Goal: Transaction & Acquisition: Purchase product/service

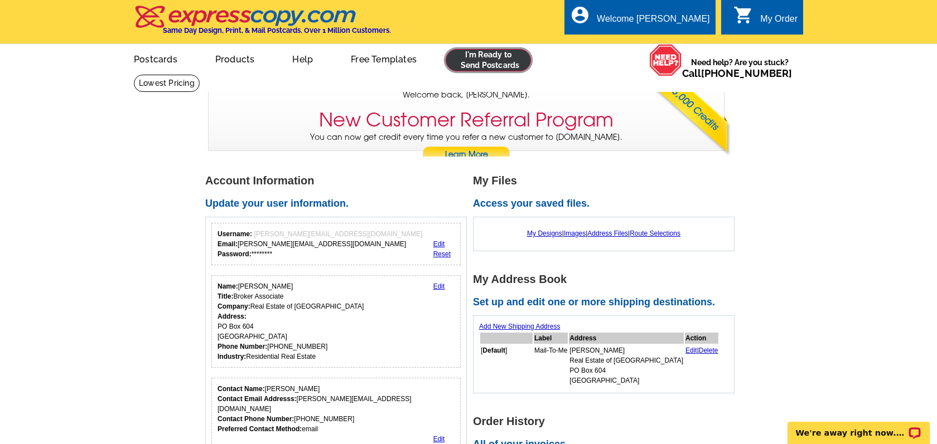
click at [479, 61] on link at bounding box center [488, 60] width 85 height 22
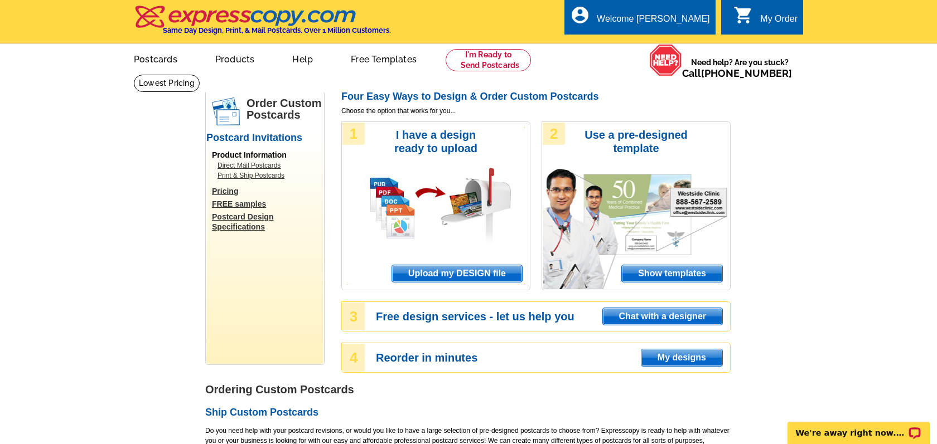
click at [413, 275] on span "Upload my DESIGN file" at bounding box center [457, 273] width 130 height 17
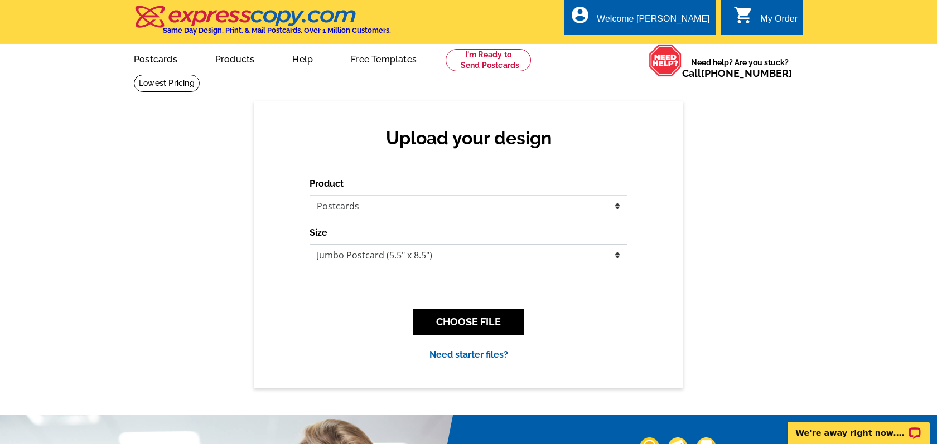
click at [388, 254] on select "Jumbo Postcard (5.5" x 8.5") Regular Postcard (4.25" x 5.6") Panoramic Postcard…" at bounding box center [469, 255] width 318 height 22
select select "1"
click at [310, 244] on select "Jumbo Postcard (5.5" x 8.5") Regular Postcard (4.25" x 5.6") Panoramic Postcard…" at bounding box center [469, 255] width 318 height 22
click at [473, 326] on button "CHOOSE FILE" at bounding box center [468, 322] width 110 height 26
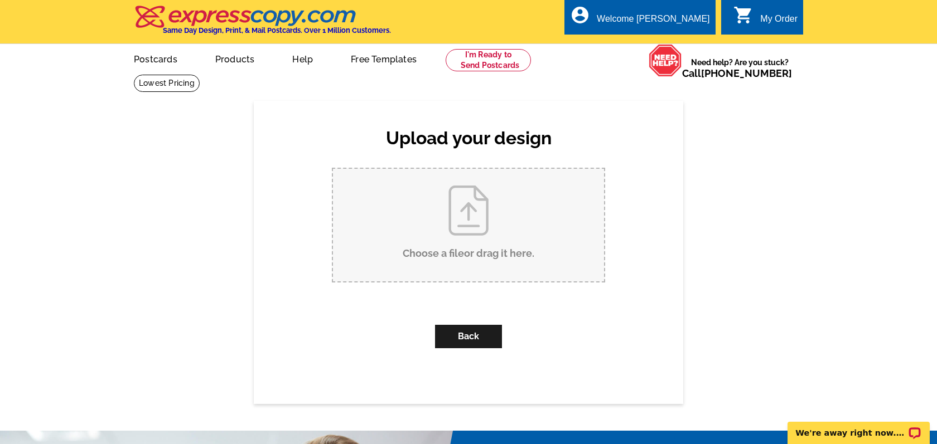
click at [386, 256] on input "Choose a file or drag it here ." at bounding box center [468, 225] width 271 height 113
type input "C:\fakepath\128GCR4034_sold.pdf"
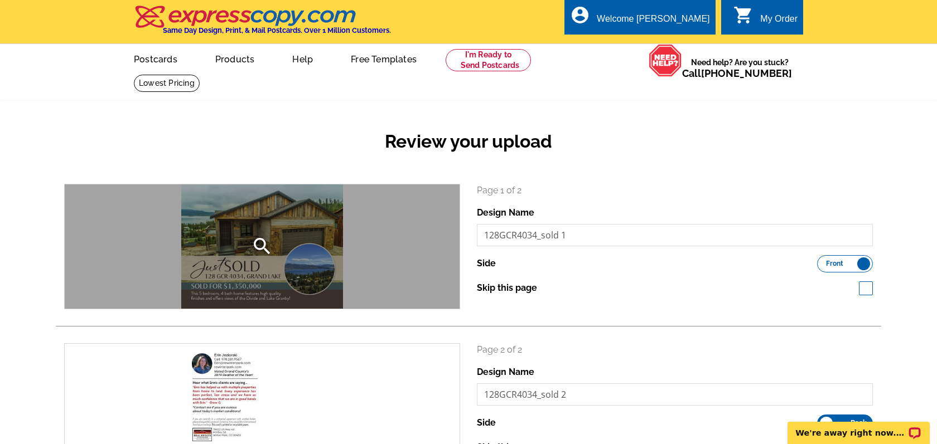
click at [267, 244] on icon "search" at bounding box center [262, 246] width 22 height 22
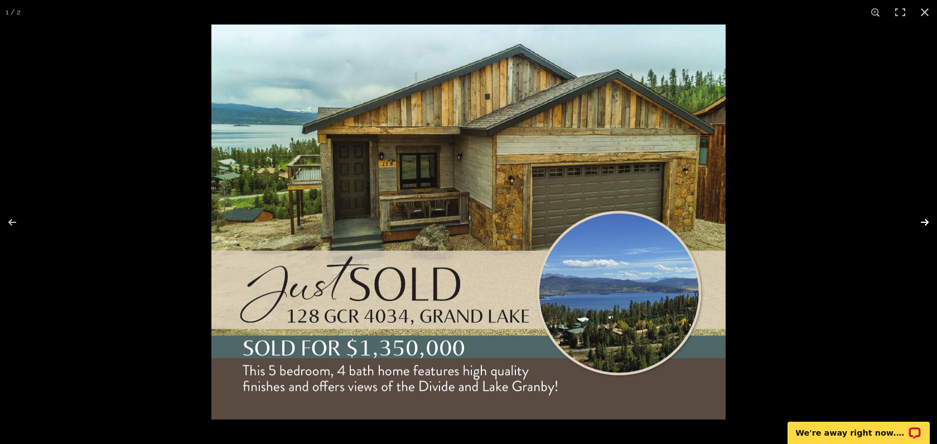
click at [926, 223] on button at bounding box center [917, 223] width 39 height 56
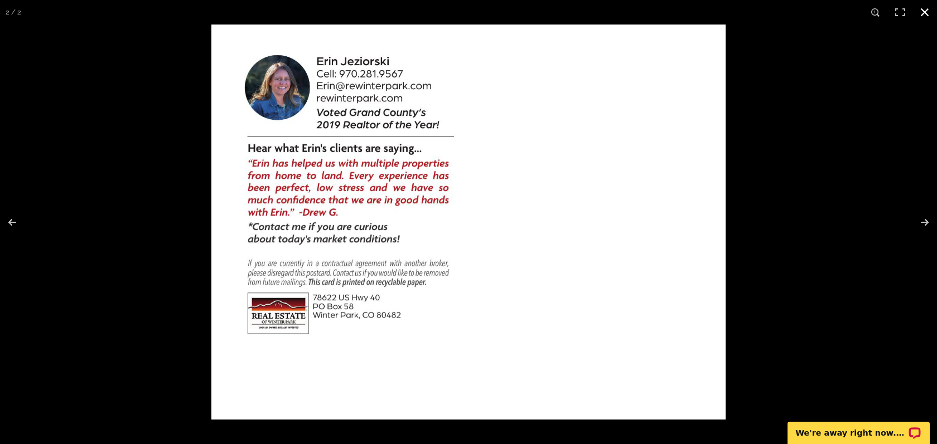
click at [927, 11] on button at bounding box center [924, 12] width 25 height 25
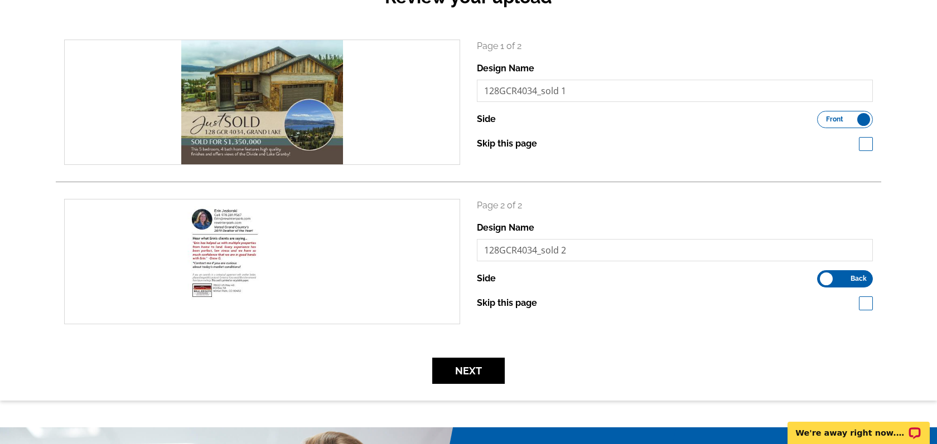
scroll to position [163, 0]
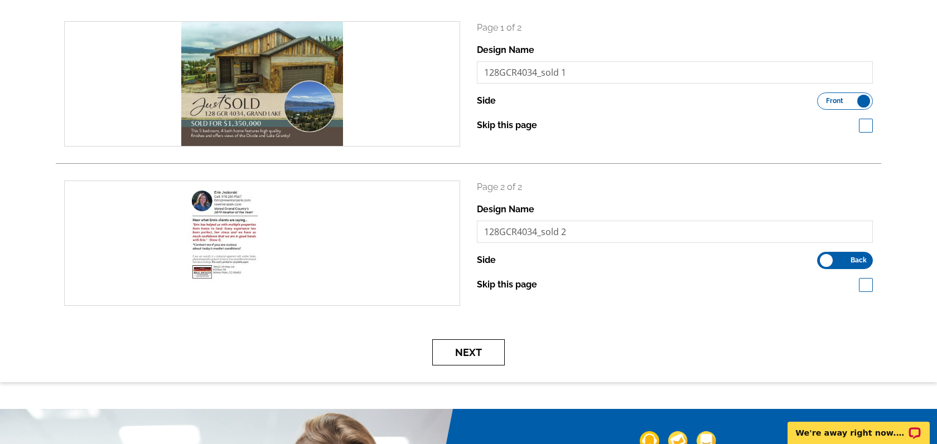
click at [496, 356] on button "Next" at bounding box center [468, 353] width 72 height 26
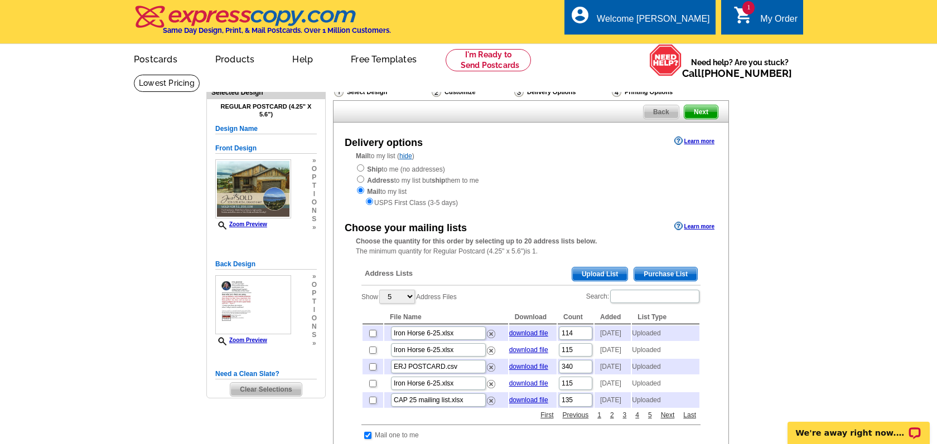
click at [579, 273] on span "Upload List" at bounding box center [599, 274] width 55 height 13
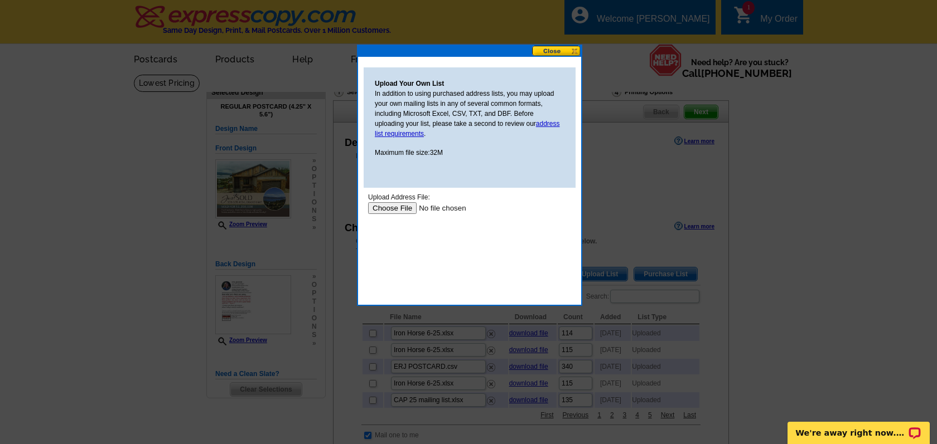
click at [393, 213] on input "file" at bounding box center [438, 208] width 141 height 12
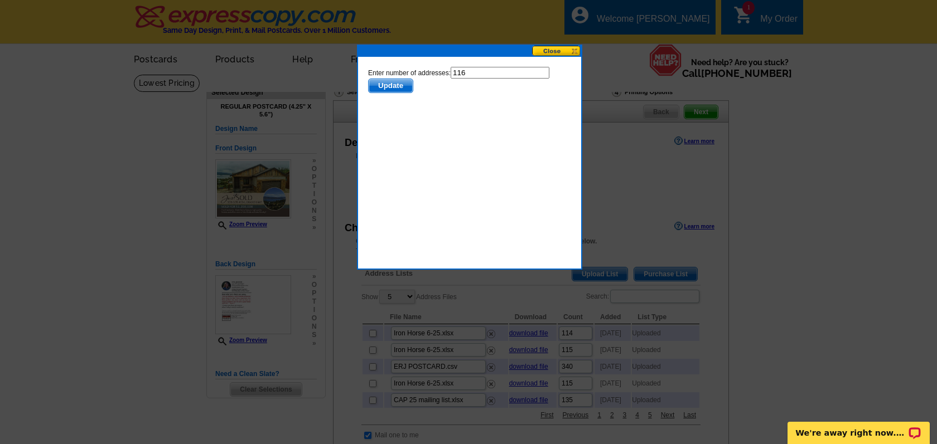
click at [502, 79] on input "116" at bounding box center [500, 73] width 99 height 12
type input "115"
click at [388, 88] on span "Update" at bounding box center [391, 85] width 44 height 13
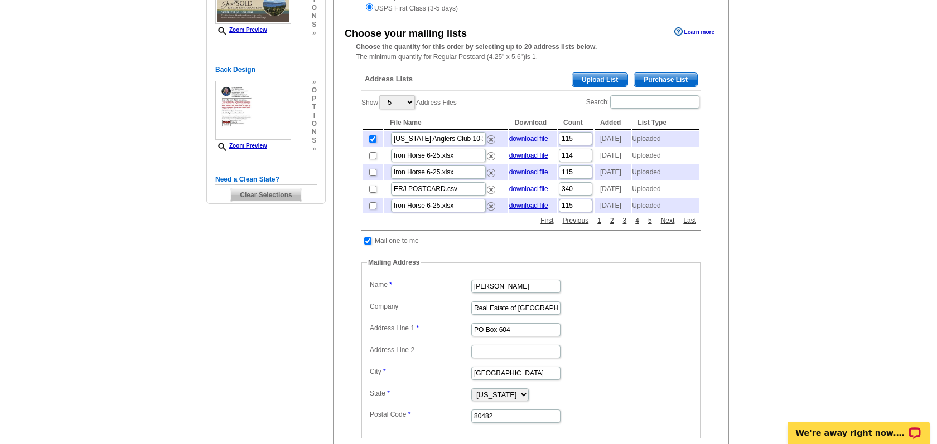
scroll to position [215, 0]
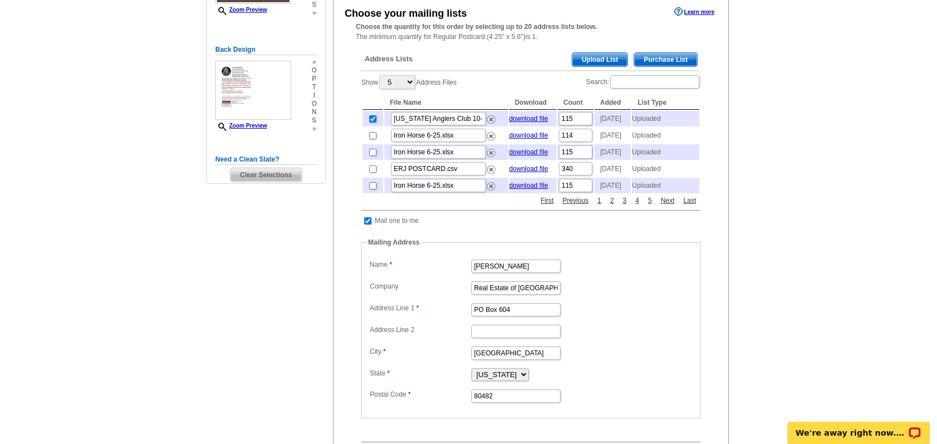
click at [369, 226] on td at bounding box center [367, 220] width 11 height 11
click at [368, 225] on input "checkbox" at bounding box center [367, 220] width 7 height 7
checkbox input "false"
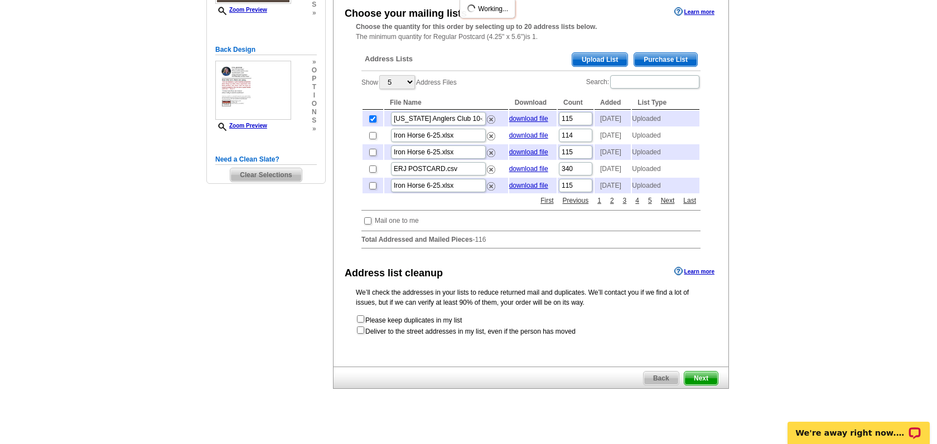
click at [698, 385] on span "Next" at bounding box center [700, 378] width 33 height 13
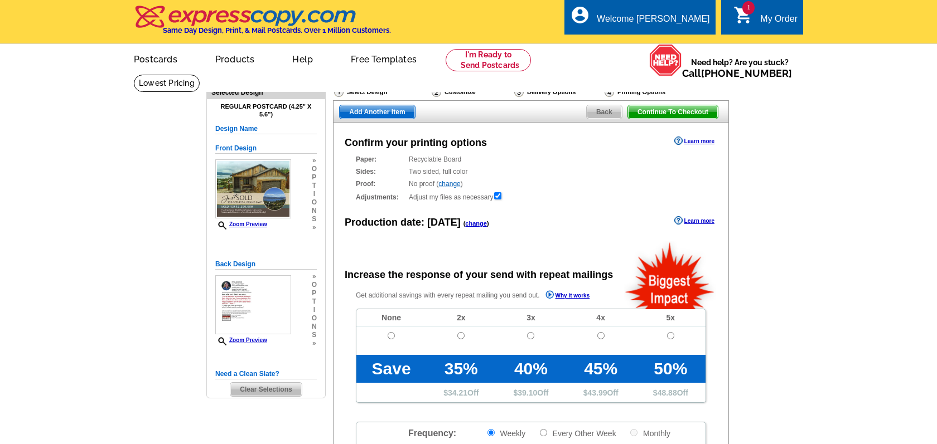
radio input "false"
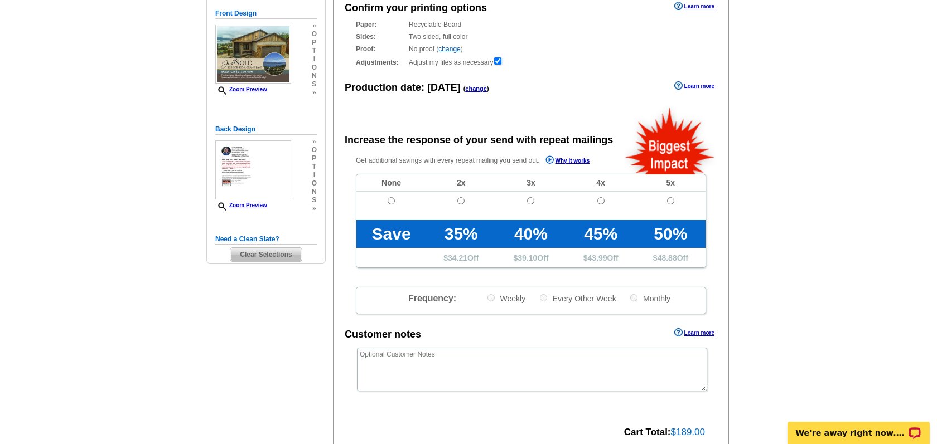
scroll to position [147, 0]
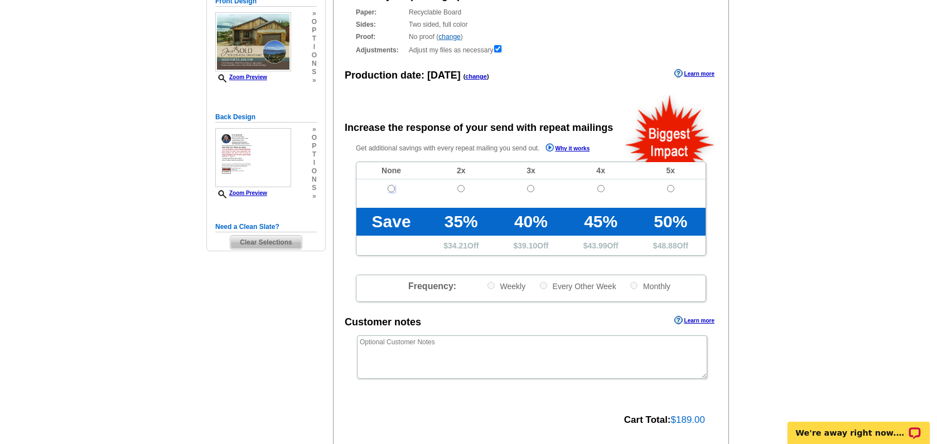
click at [390, 190] on input "radio" at bounding box center [391, 188] width 7 height 7
radio input "true"
click at [414, 356] on textarea at bounding box center [532, 357] width 350 height 43
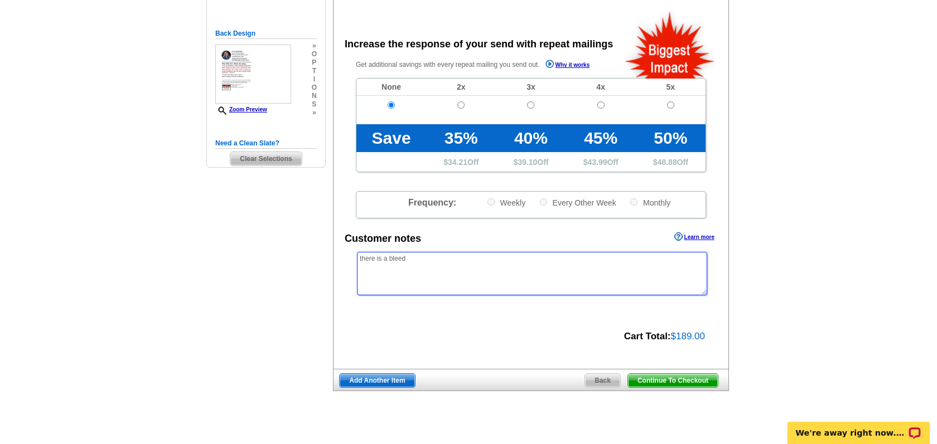
scroll to position [250, 0]
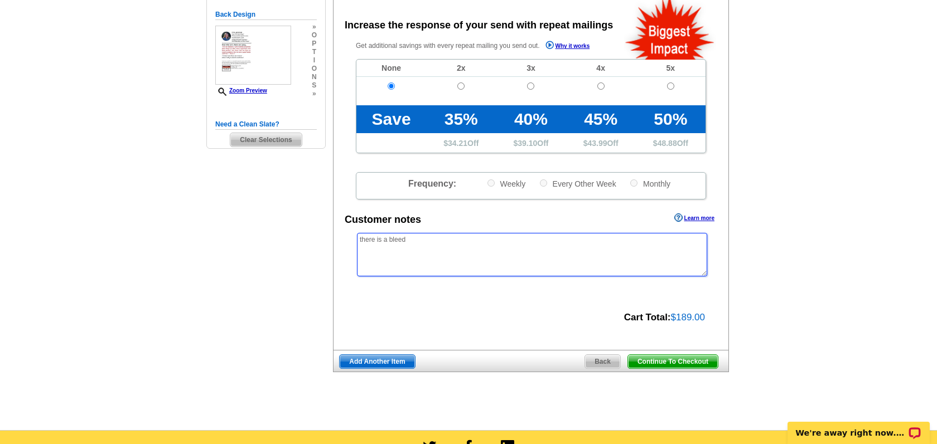
type textarea "there is a bleed"
click at [665, 363] on span "Continue To Checkout" at bounding box center [673, 361] width 90 height 13
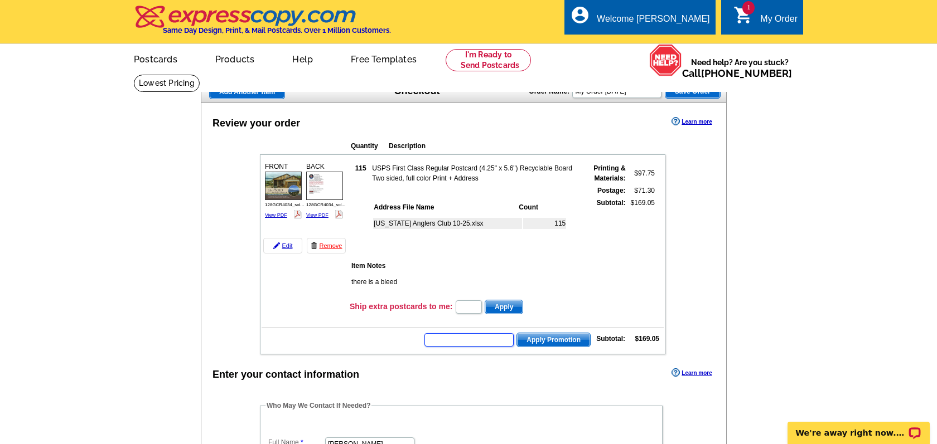
click at [496, 341] on input "text" at bounding box center [468, 339] width 89 height 13
type input "GROW0925"
click at [552, 342] on span "Apply Promotion" at bounding box center [553, 339] width 73 height 13
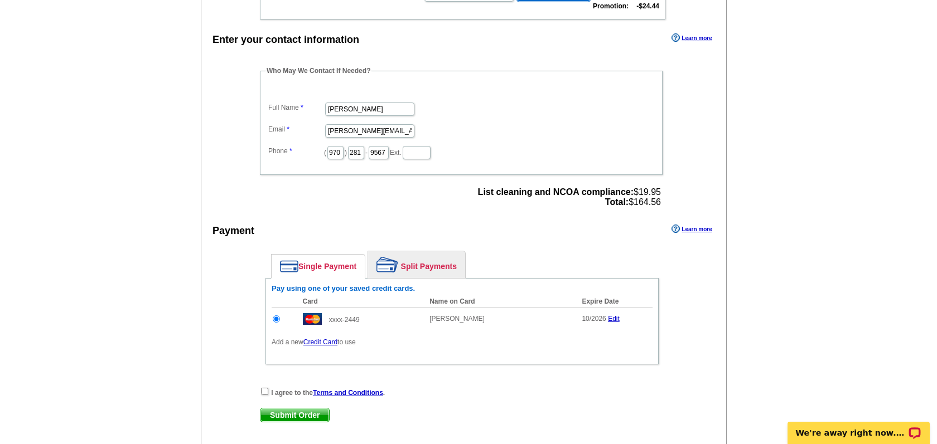
scroll to position [408, 0]
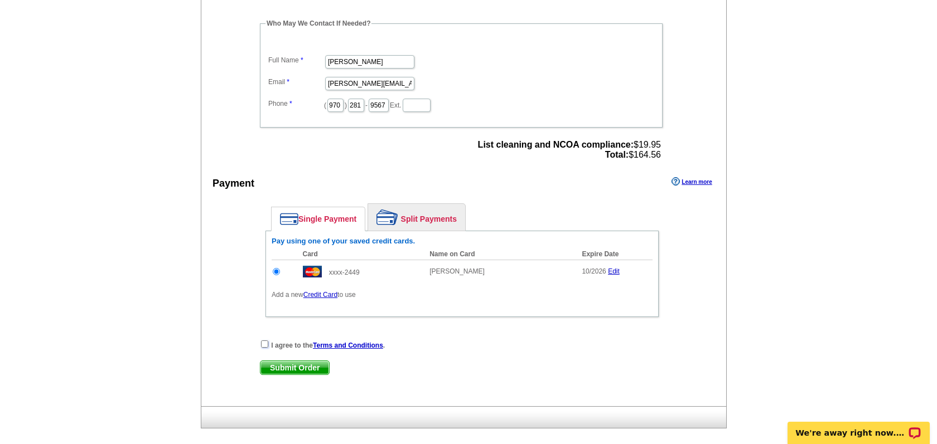
click at [263, 346] on input "checkbox" at bounding box center [264, 344] width 7 height 7
checkbox input "true"
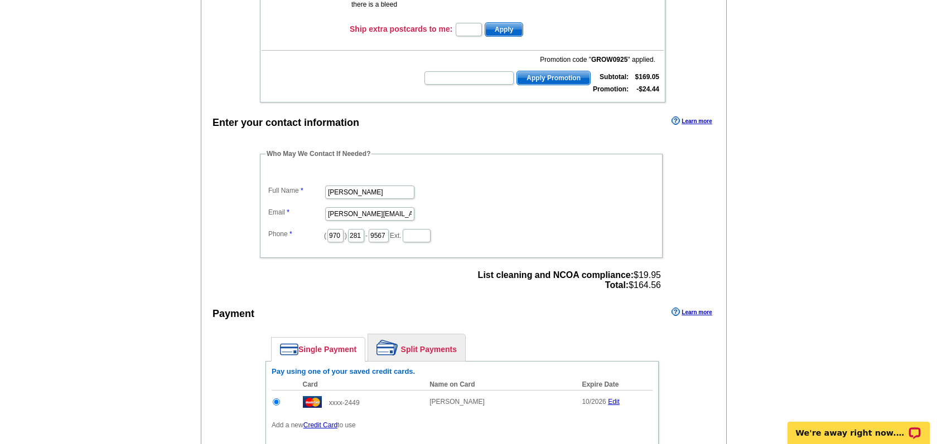
scroll to position [408, 0]
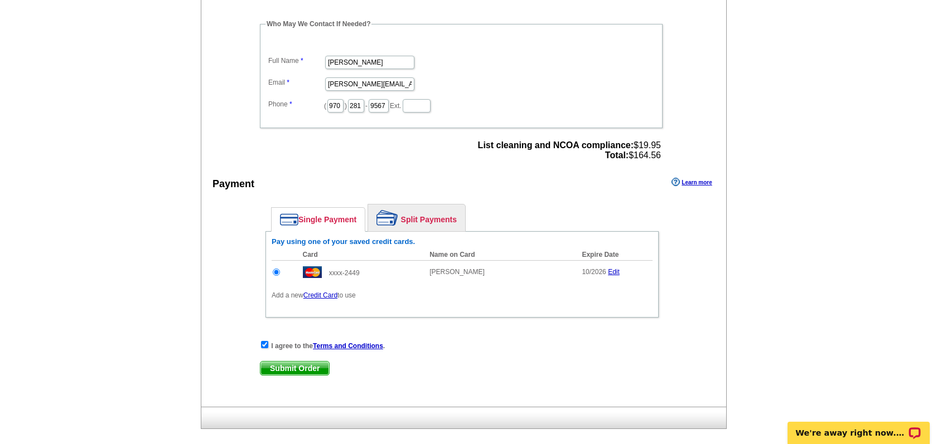
click at [302, 369] on span "Submit Order" at bounding box center [294, 368] width 69 height 13
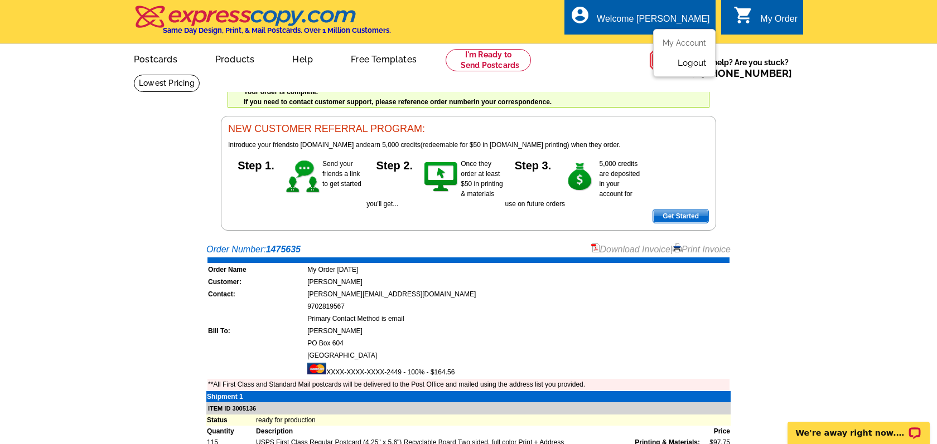
click at [692, 63] on link "Logout" at bounding box center [692, 63] width 28 height 10
